Goal: Transaction & Acquisition: Purchase product/service

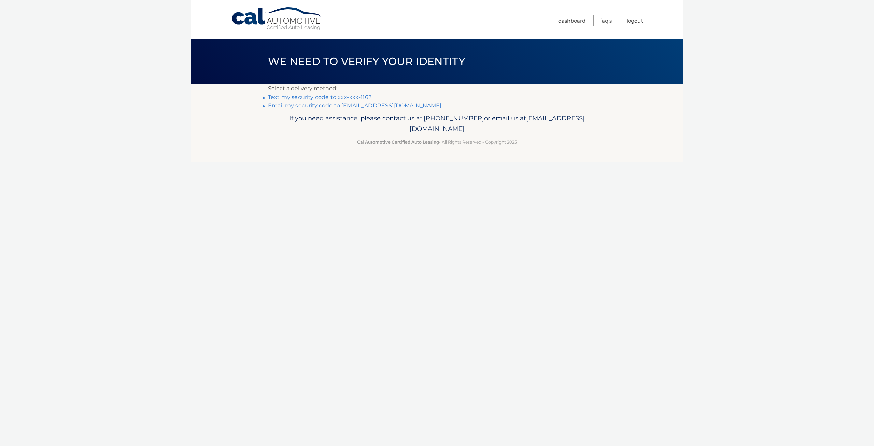
click at [357, 97] on link "Text my security code to xxx-xxx-1162" at bounding box center [319, 97] width 103 height 6
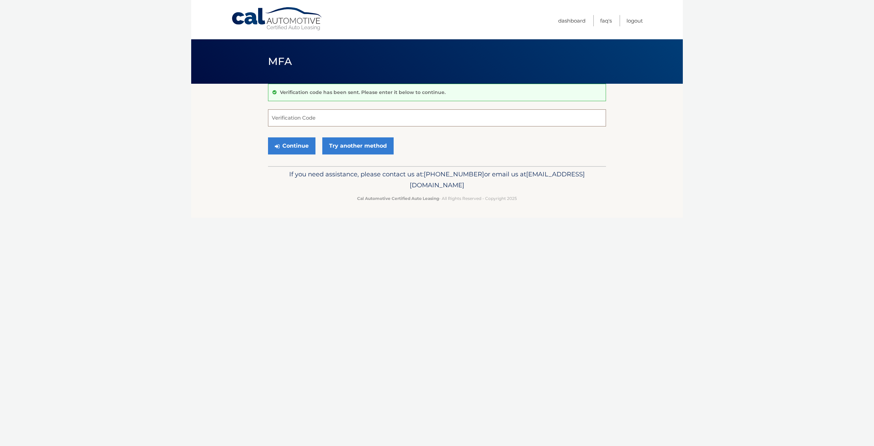
click at [347, 113] on input "Verification Code" at bounding box center [437, 117] width 338 height 17
type input "429109"
click at [300, 146] on button "Continue" at bounding box center [291, 145] width 47 height 17
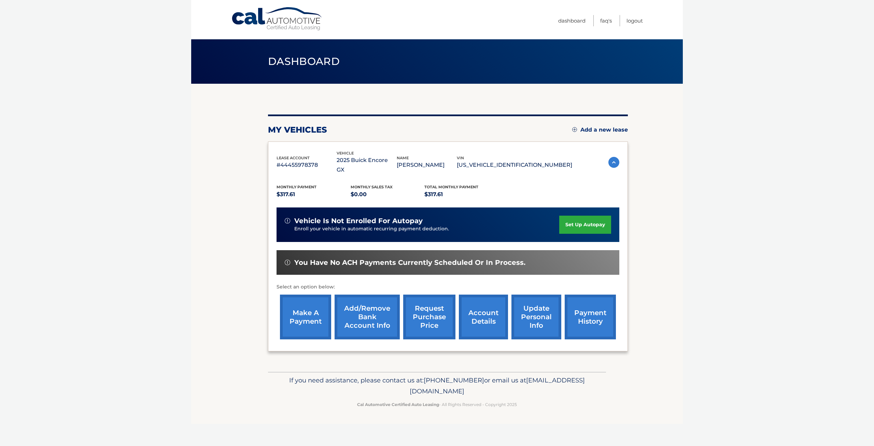
click at [612, 157] on img at bounding box center [613, 162] width 11 height 11
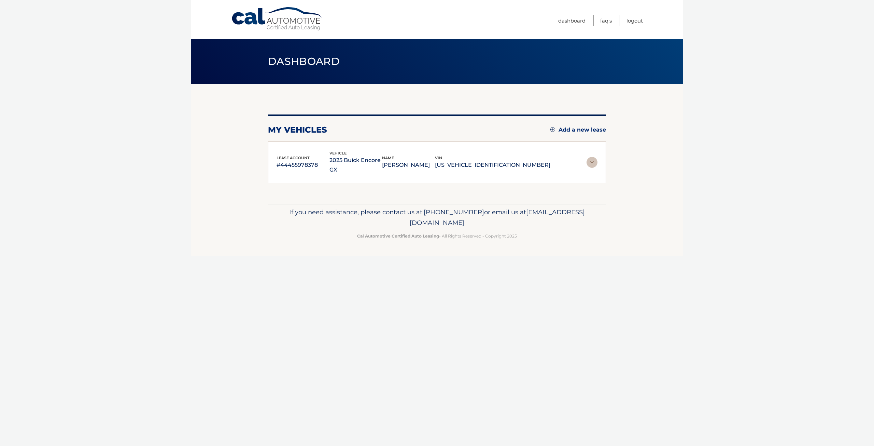
click at [612, 154] on section "my vehicles Add a new lease lease account #44455978378 vehicle 2025 Buick Encor…" at bounding box center [437, 144] width 492 height 120
click at [592, 159] on img at bounding box center [591, 162] width 11 height 11
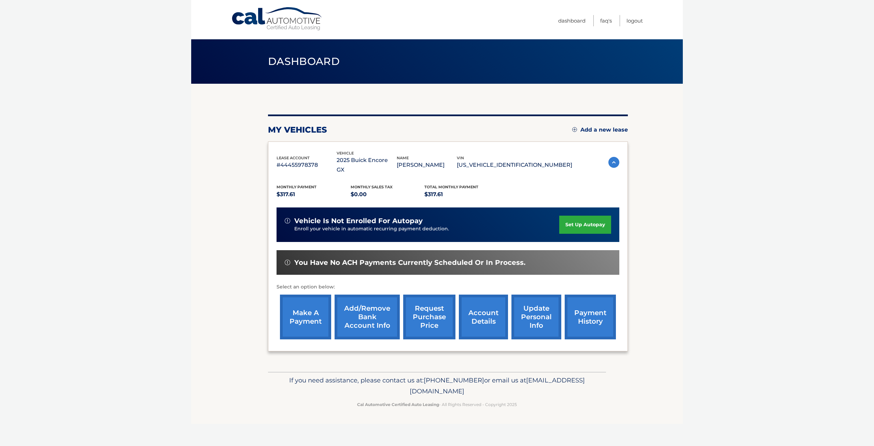
click at [478, 311] on link "account details" at bounding box center [483, 316] width 49 height 45
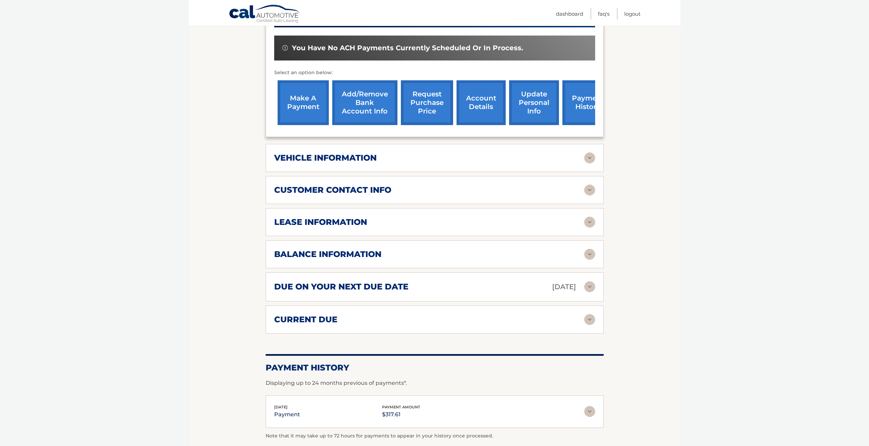
scroll to position [232, 0]
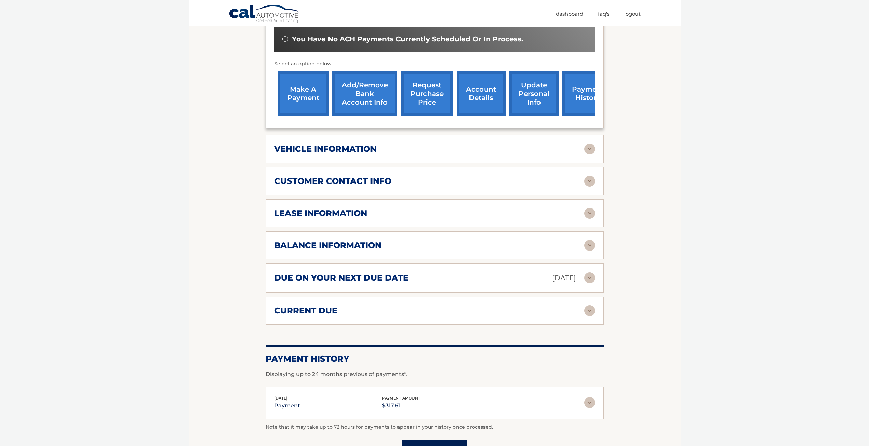
click at [588, 272] on img at bounding box center [589, 277] width 11 height 11
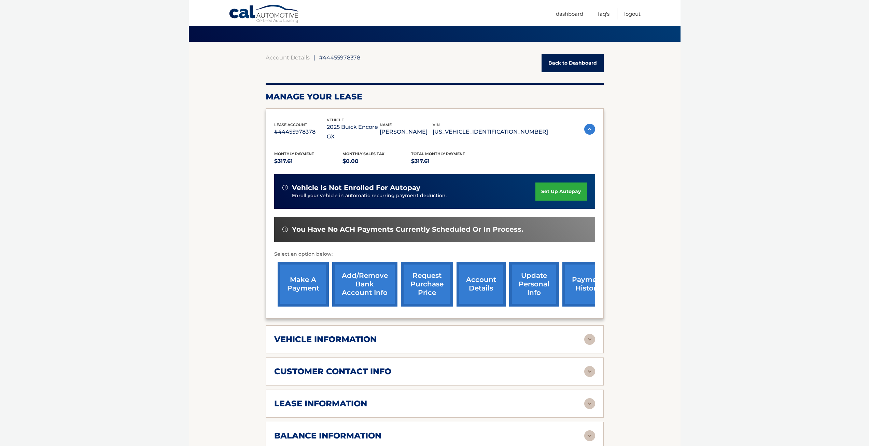
scroll to position [35, 0]
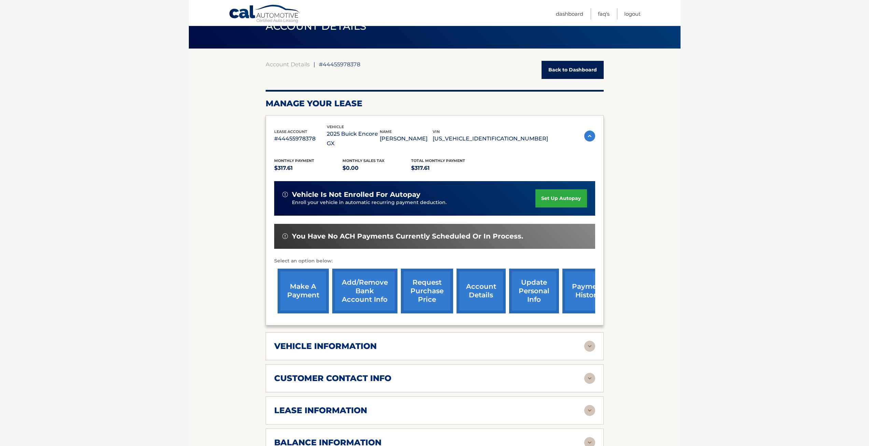
click at [292, 279] on link "make a payment" at bounding box center [303, 290] width 51 height 45
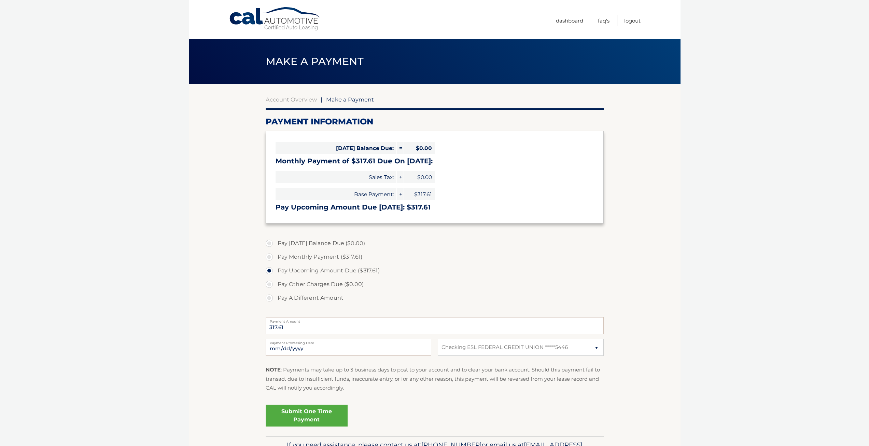
select select "NjU5ZGEzN2YtMzYyYi00MTMwLWI2NGYtZDEwNDNhYmNlMzc5"
click at [320, 418] on link "Submit One Time Payment" at bounding box center [307, 415] width 82 height 22
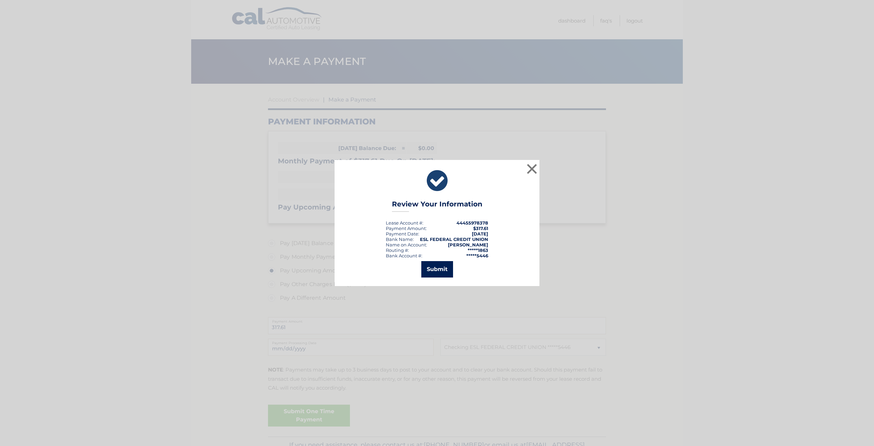
click at [444, 269] on button "Submit" at bounding box center [437, 269] width 32 height 16
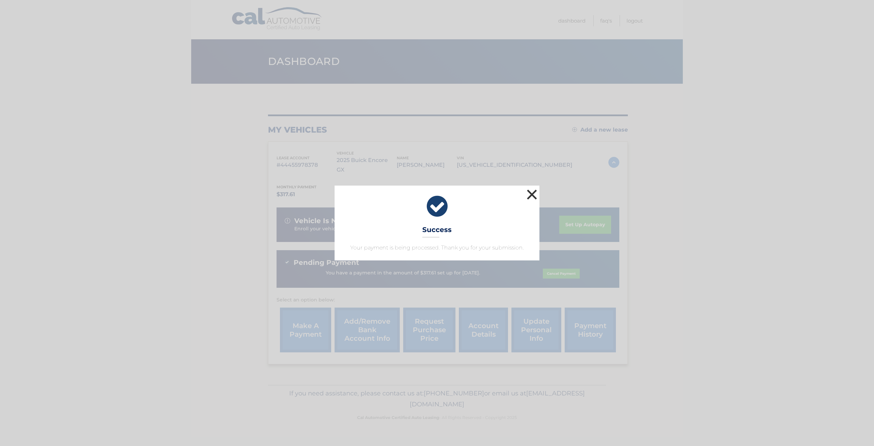
click at [535, 196] on button "×" at bounding box center [532, 194] width 14 height 14
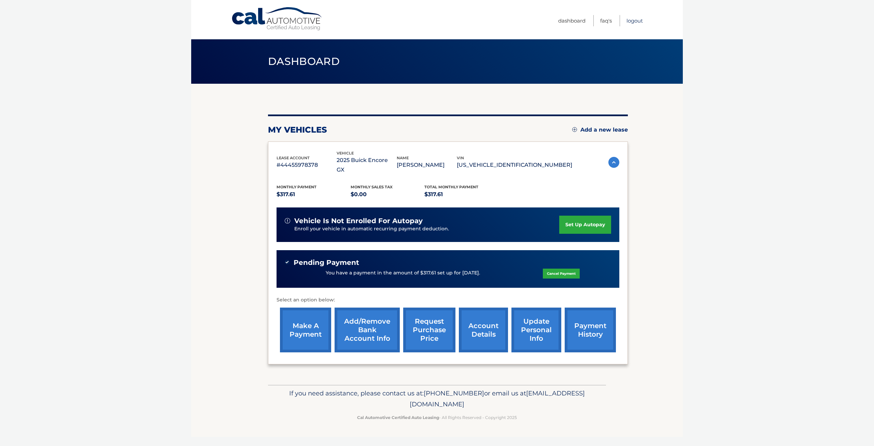
drag, startPoint x: 639, startPoint y: 19, endPoint x: 632, endPoint y: 17, distance: 6.8
click at [639, 19] on link "Logout" at bounding box center [634, 20] width 16 height 11
